Goal: Information Seeking & Learning: Learn about a topic

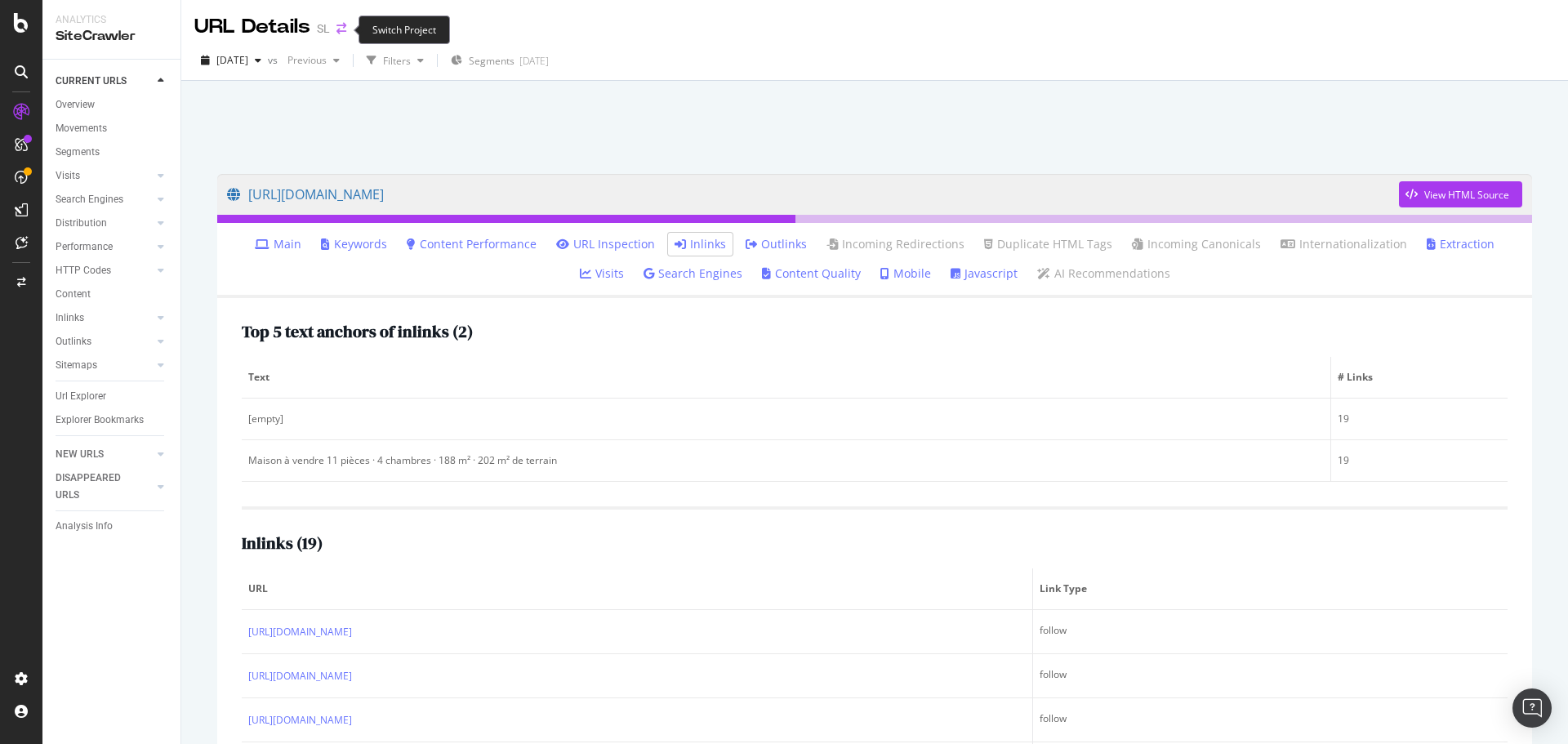
click at [343, 28] on icon "arrow-right-arrow-left" at bounding box center [341, 29] width 10 height 11
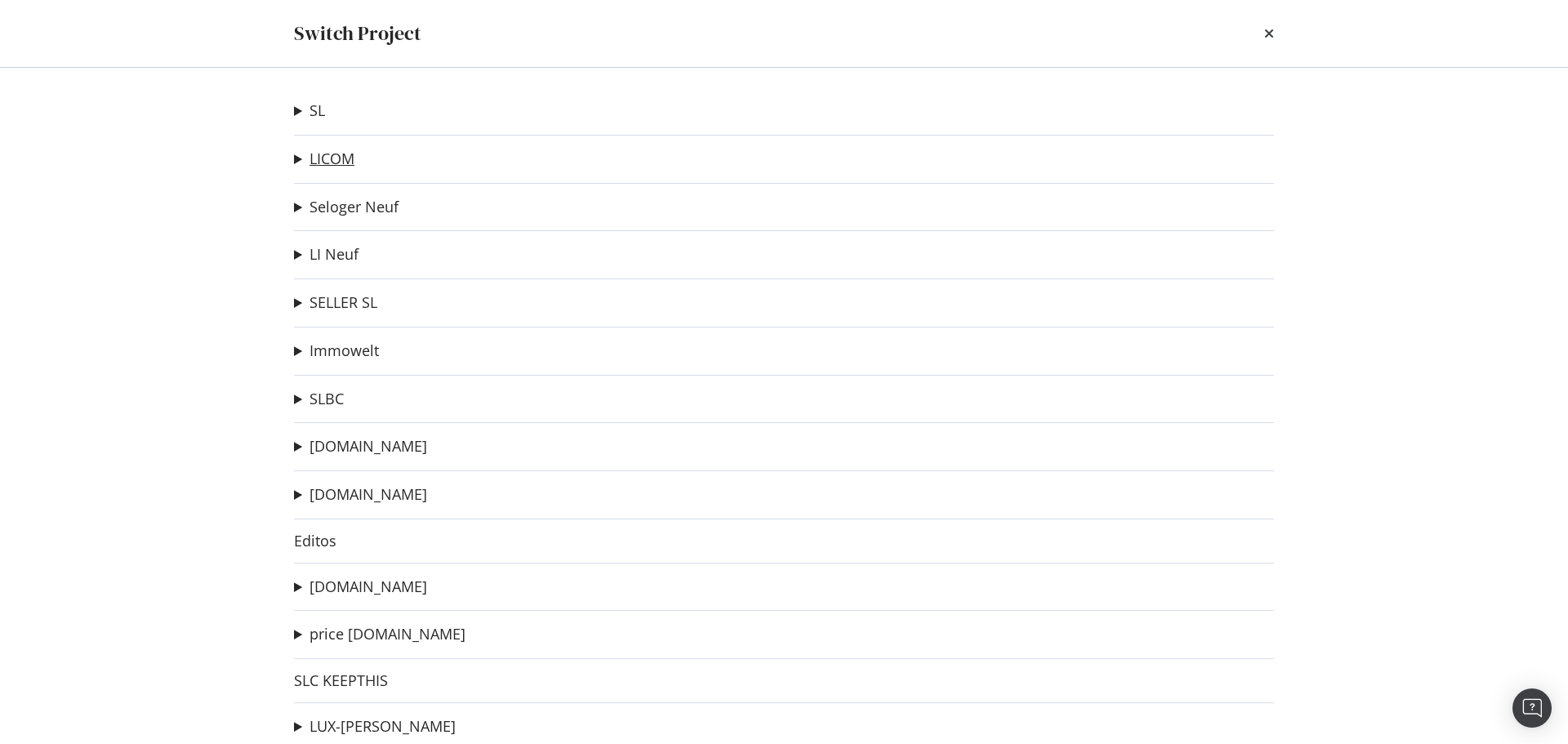
click at [324, 156] on link "LICOM" at bounding box center [331, 159] width 45 height 17
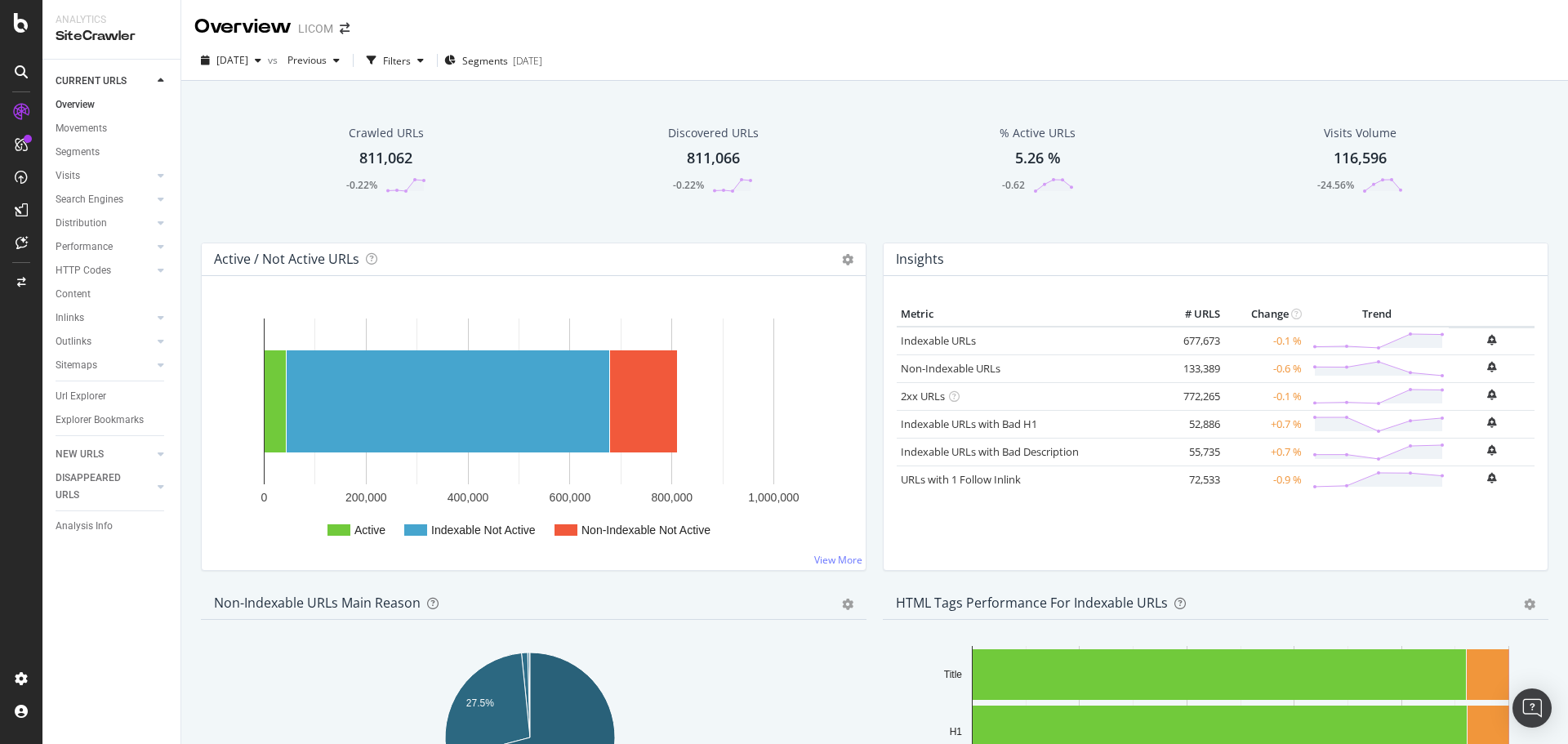
click at [69, 391] on div "Url Explorer" at bounding box center [80, 396] width 50 height 17
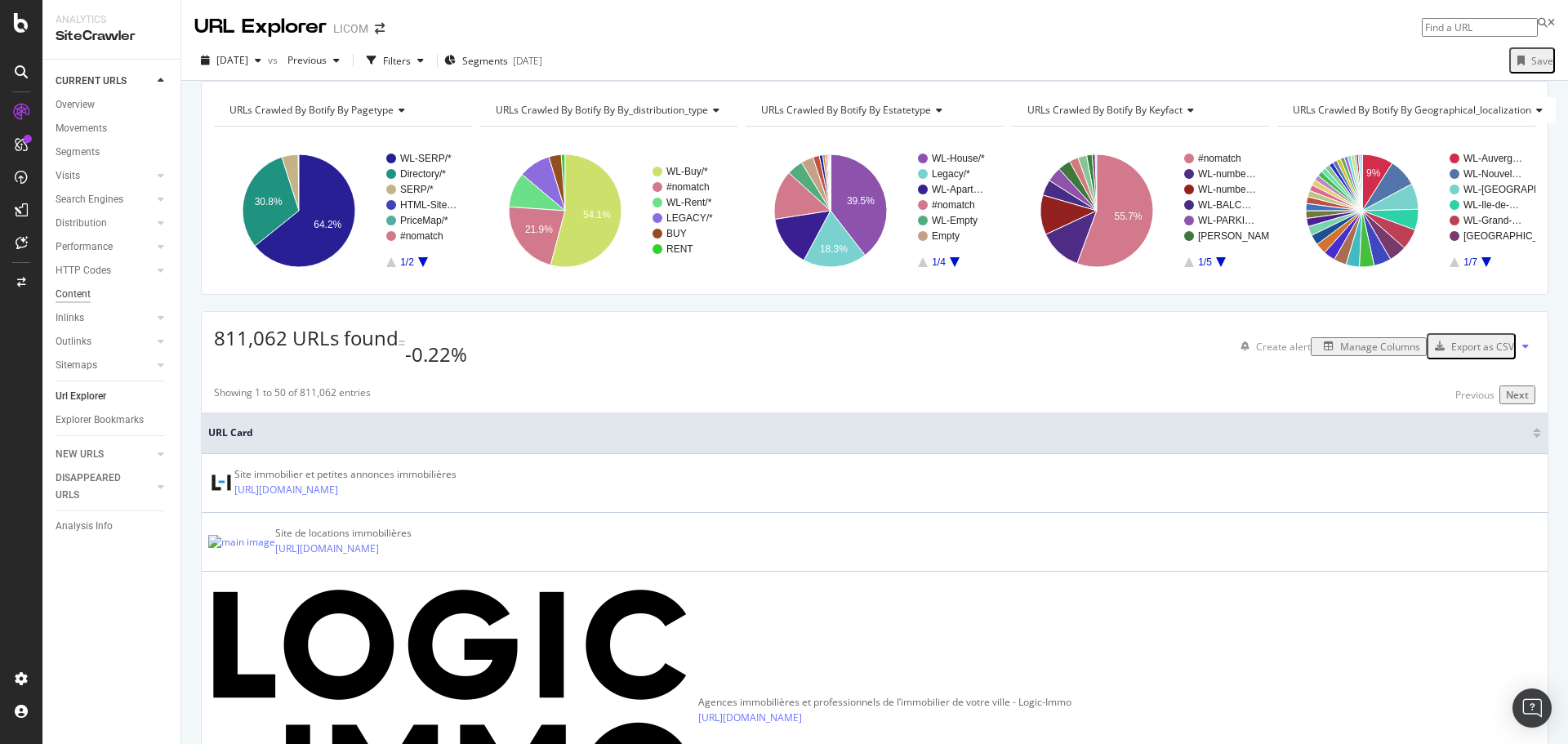
click at [77, 294] on div "Content" at bounding box center [72, 294] width 35 height 17
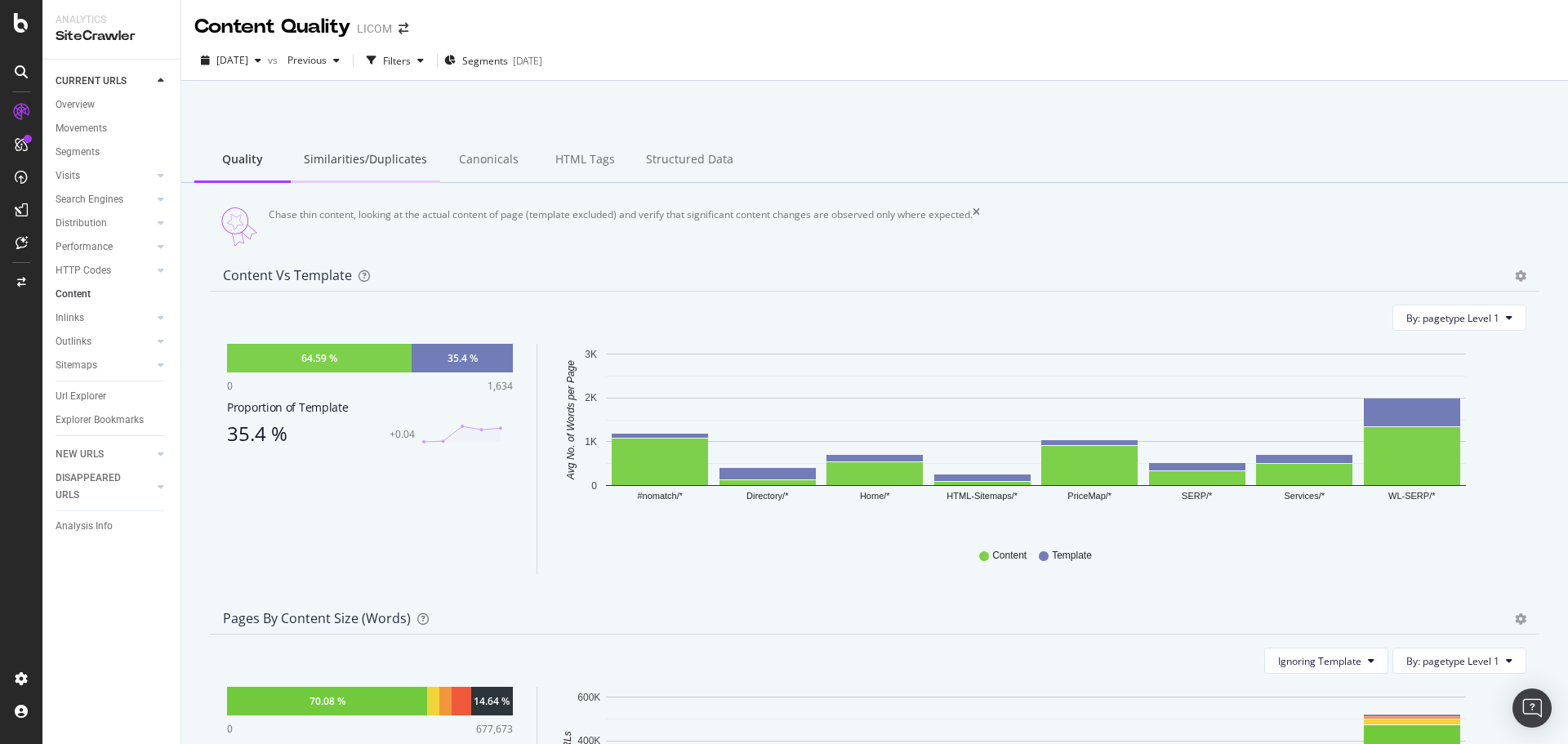
click at [409, 153] on div "Similarities/Duplicates" at bounding box center [365, 160] width 149 height 45
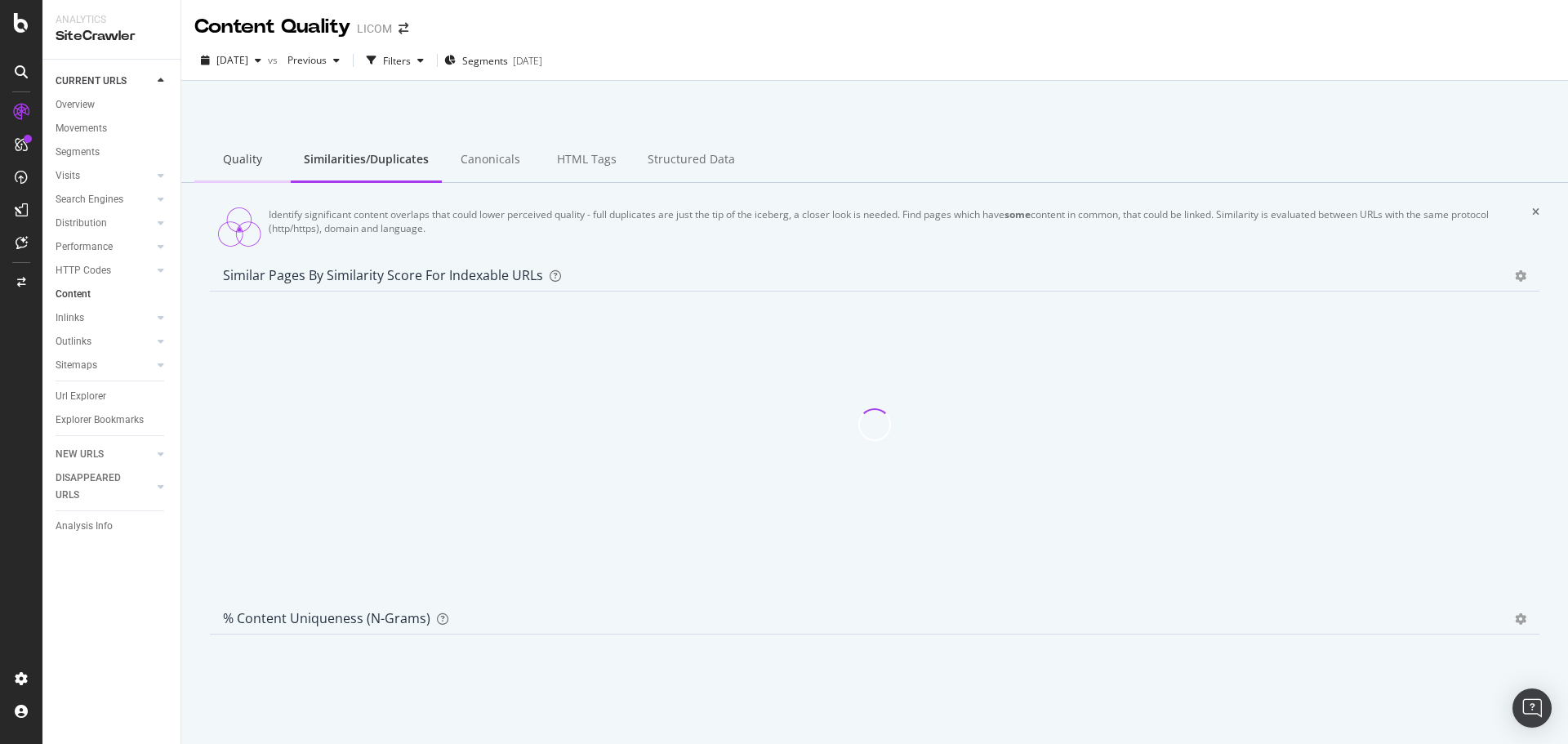
click at [246, 155] on div "Quality" at bounding box center [242, 160] width 96 height 45
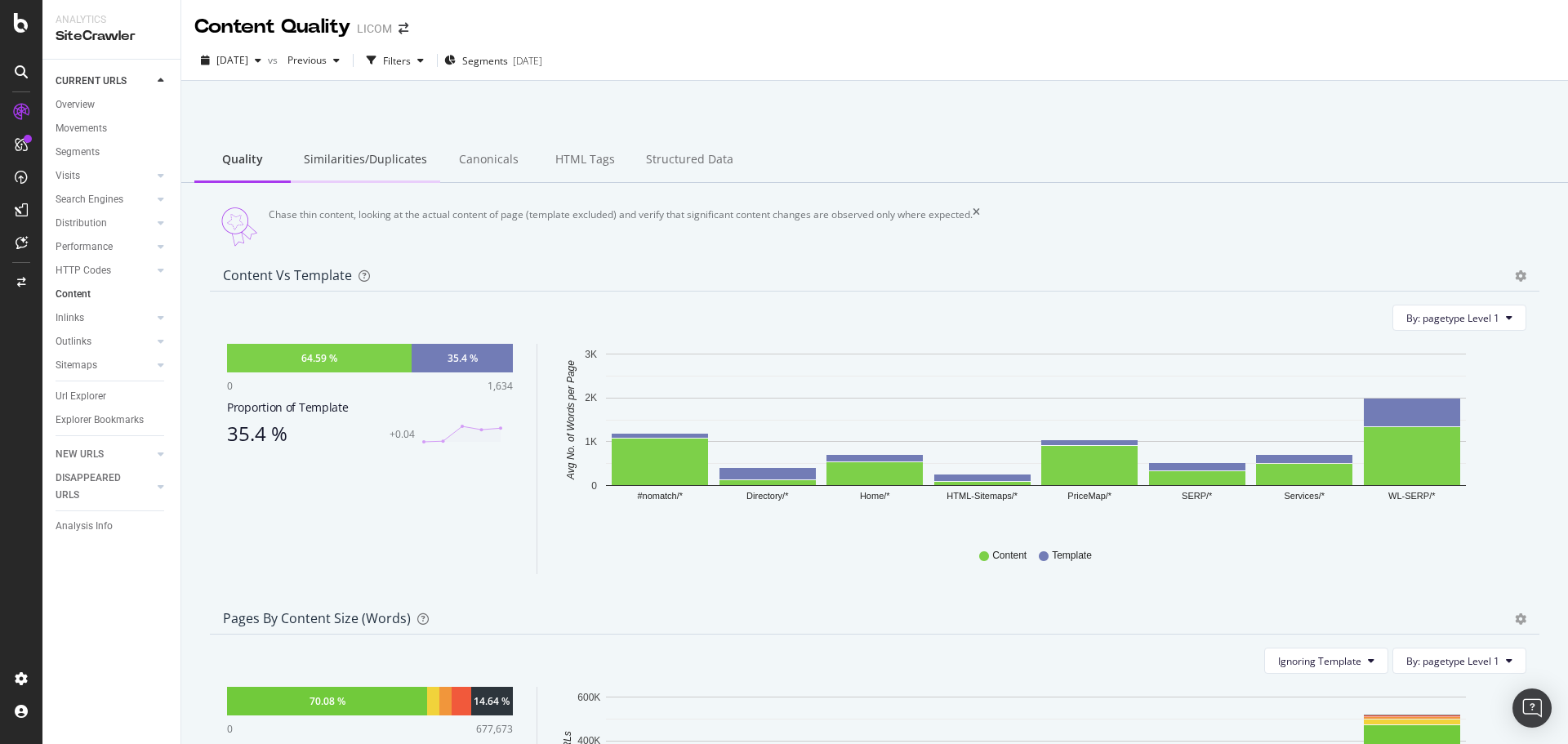
click at [370, 161] on div "Similarities/Duplicates" at bounding box center [365, 160] width 149 height 45
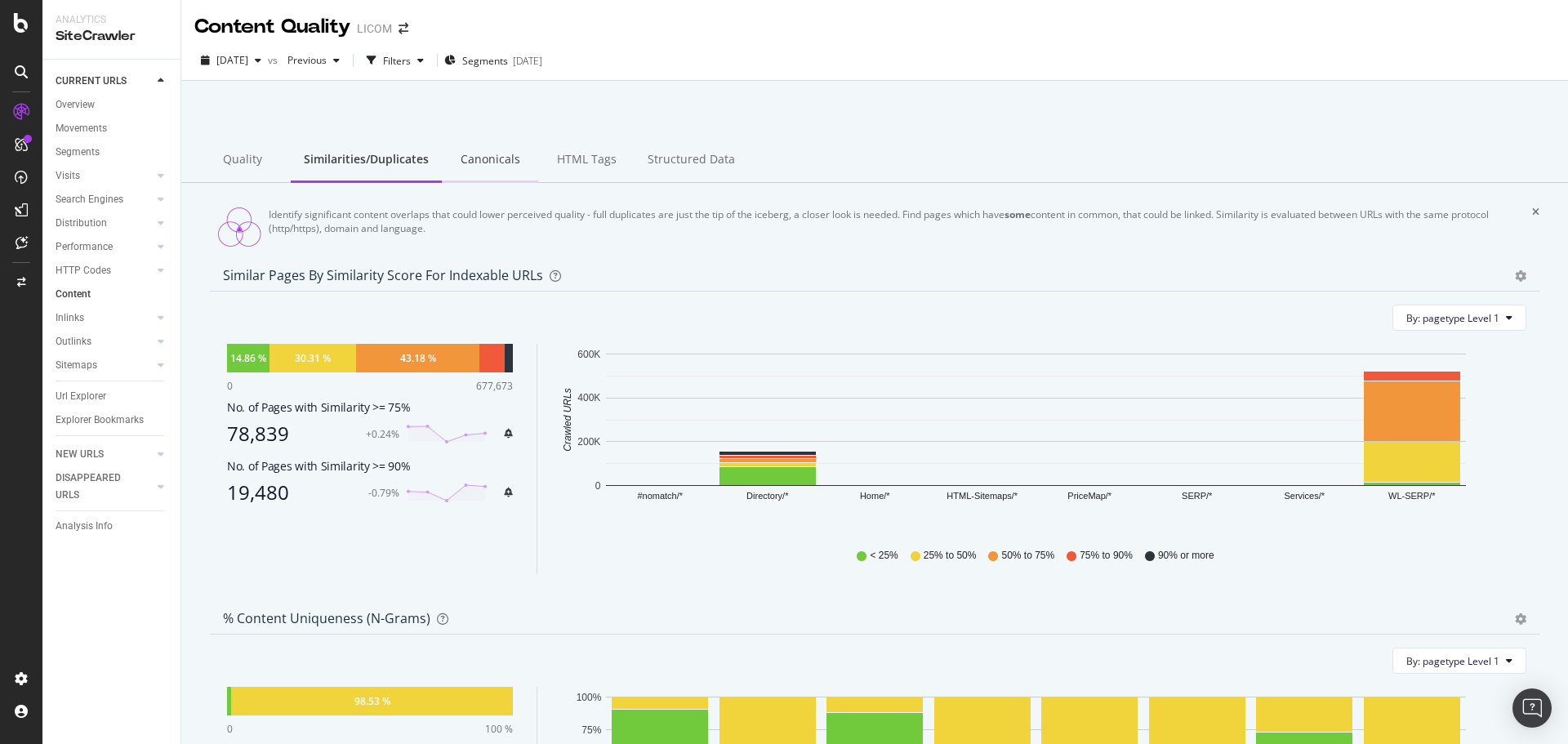
click at [501, 176] on div "Canonicals" at bounding box center [489, 160] width 96 height 45
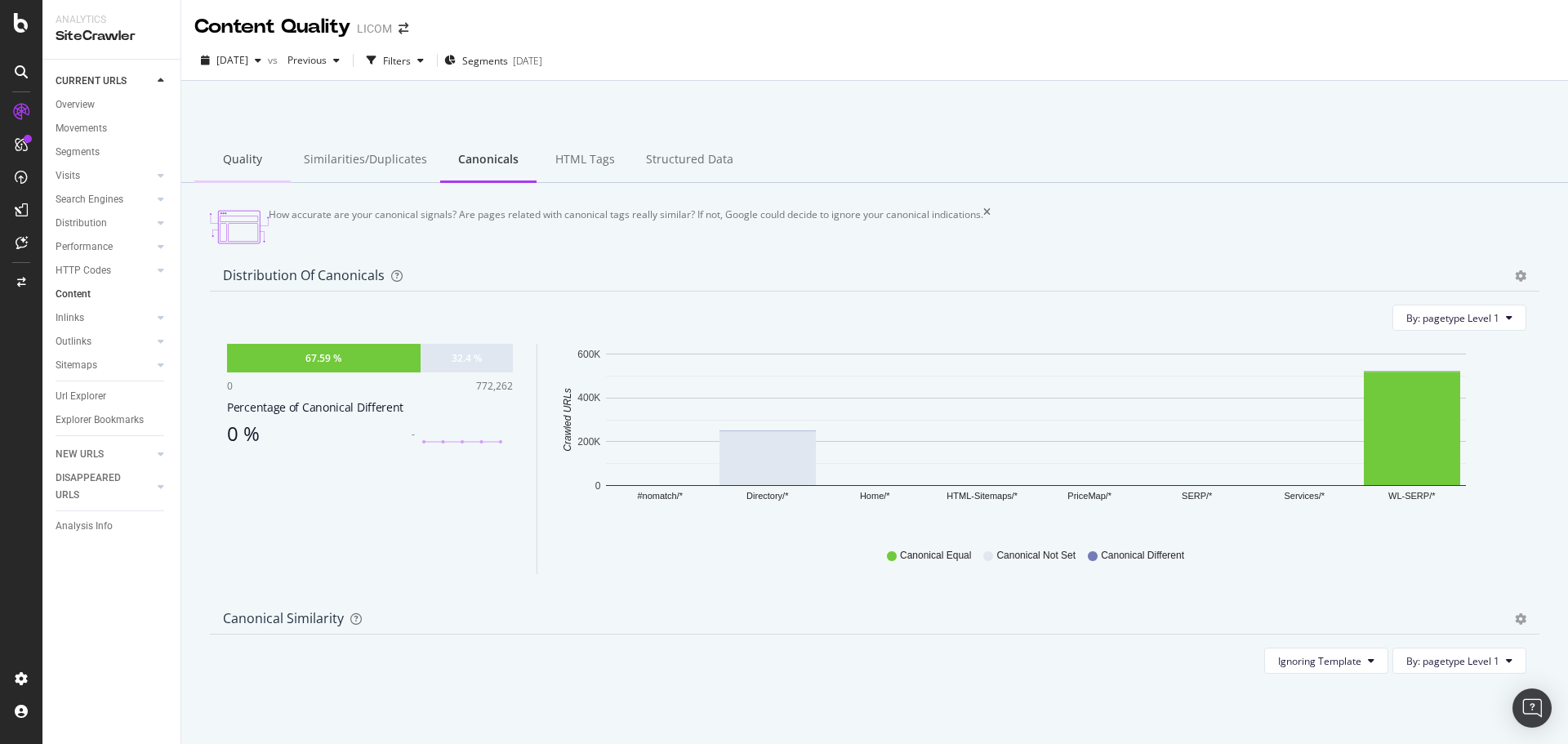
click at [248, 161] on div "Quality" at bounding box center [242, 160] width 96 height 45
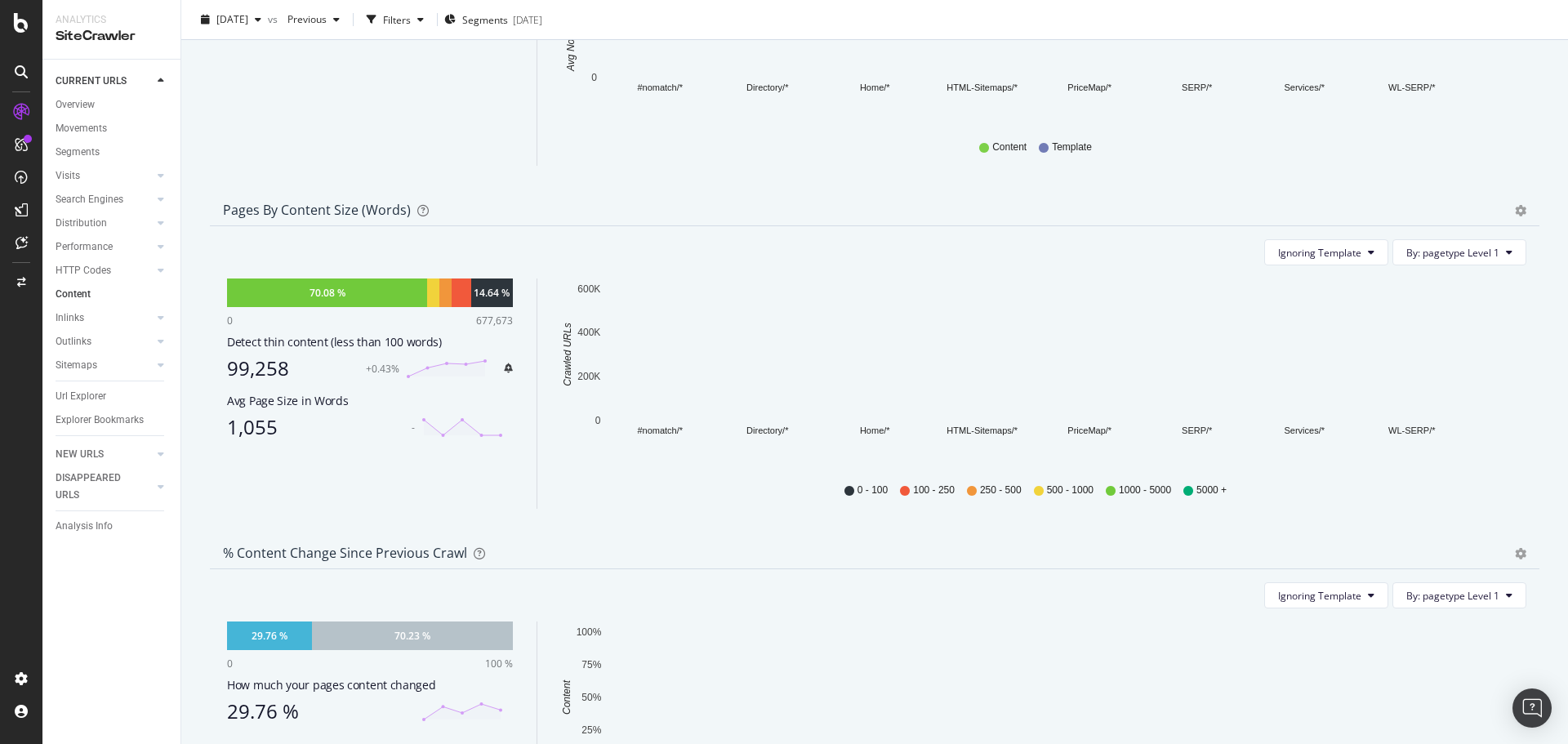
scroll to position [898, 0]
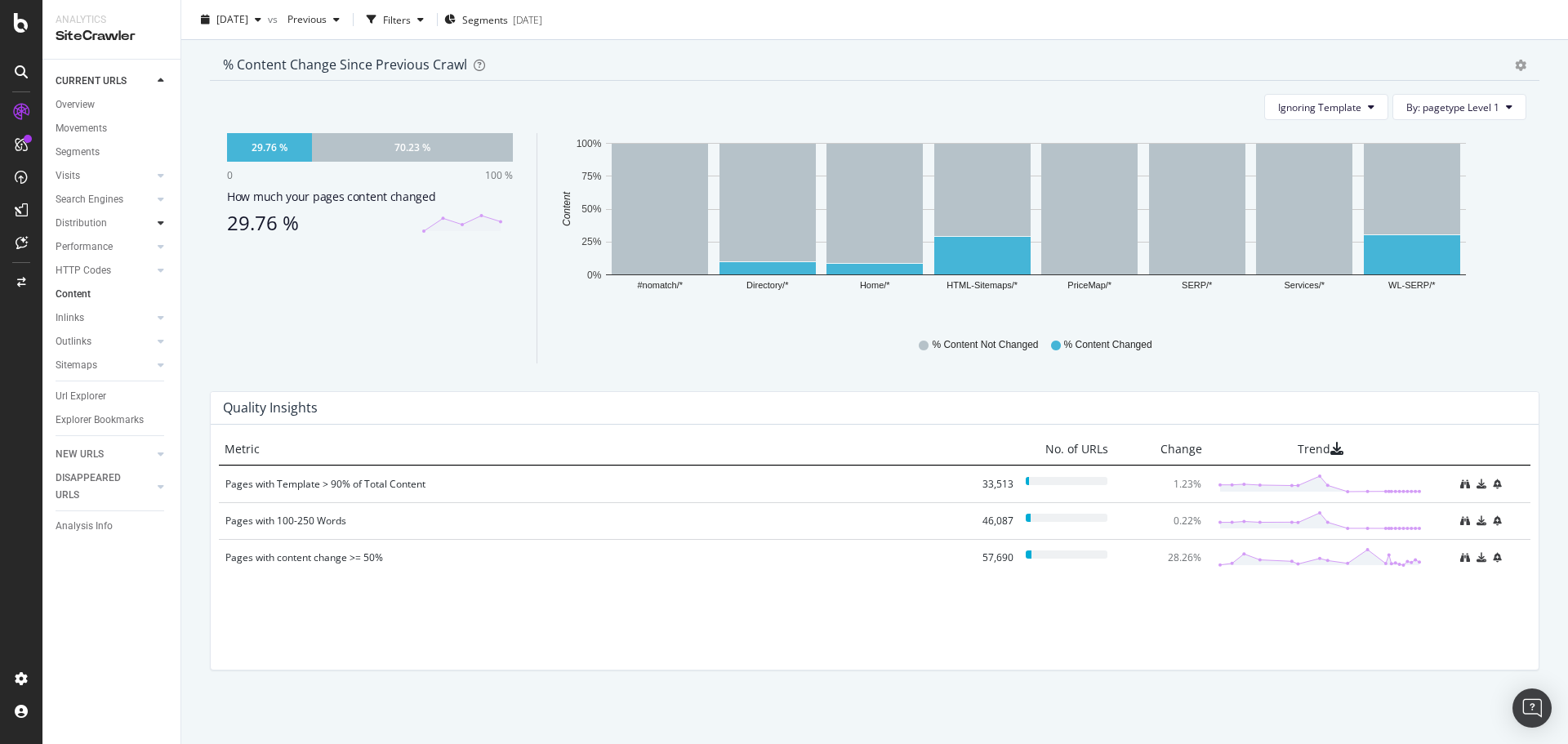
click at [162, 224] on icon at bounding box center [161, 223] width 7 height 10
click at [100, 243] on div "Top Charts" at bounding box center [87, 247] width 49 height 17
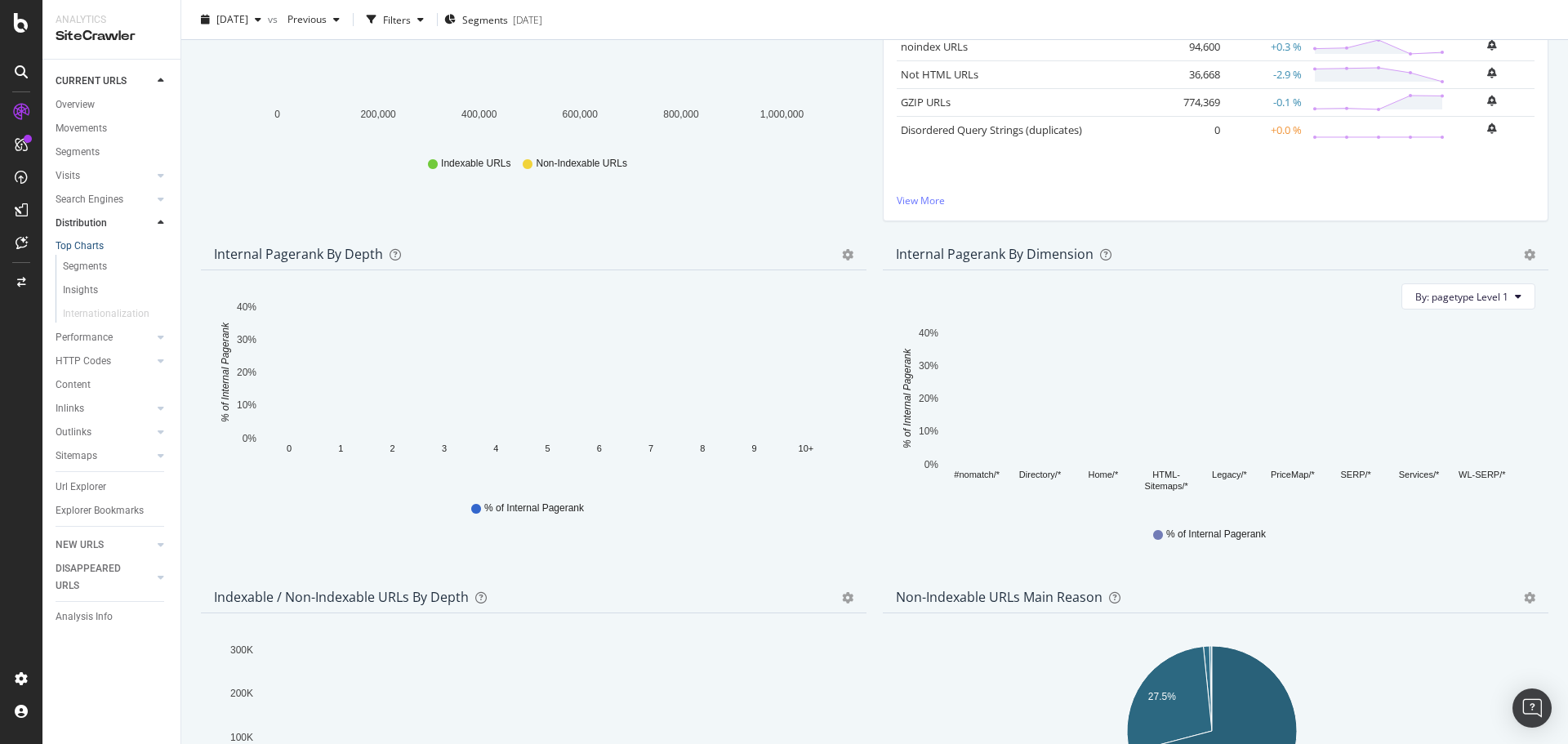
scroll to position [327, 0]
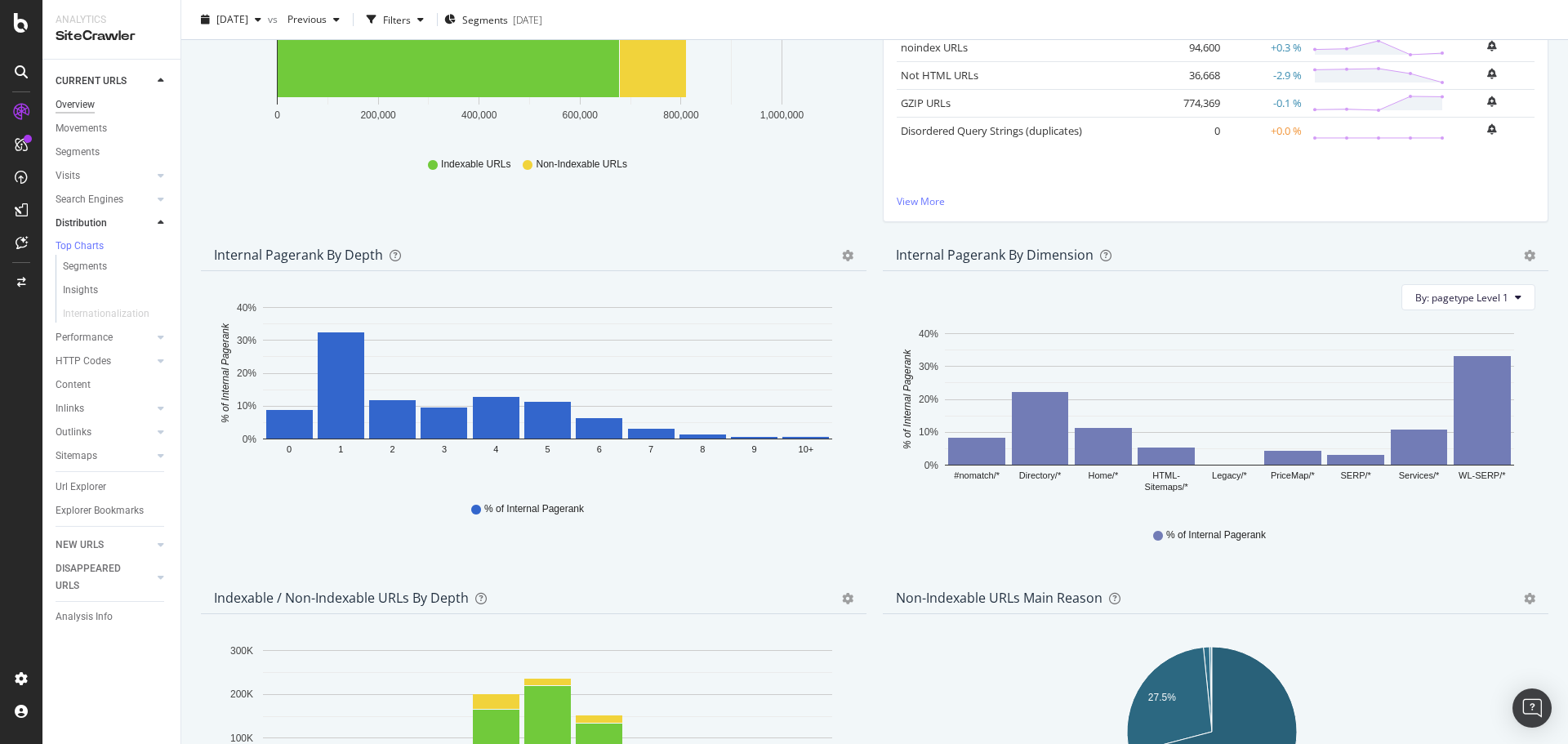
click at [80, 101] on div "Overview" at bounding box center [74, 105] width 39 height 17
